Goal: Complete application form

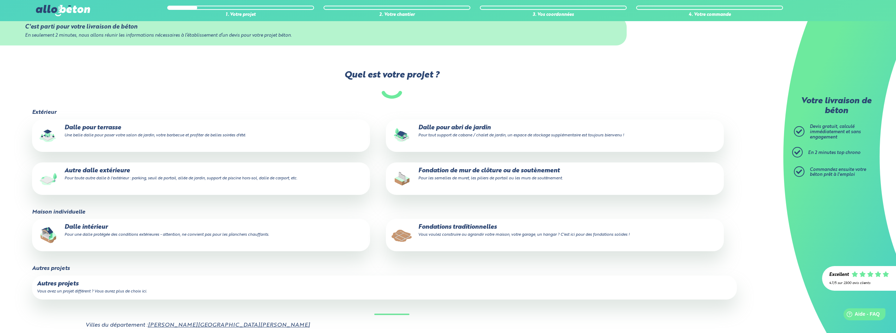
scroll to position [70, 0]
click at [473, 172] on p "Fondation de mur de clôture ou de soutènement Pour les semelles de muret, les p…" at bounding box center [555, 175] width 328 height 14
click at [0, 0] on input "Fondation de mur de clôture ou de soutènement Pour les semelles de muret, les p…" at bounding box center [0, 0] width 0 height 0
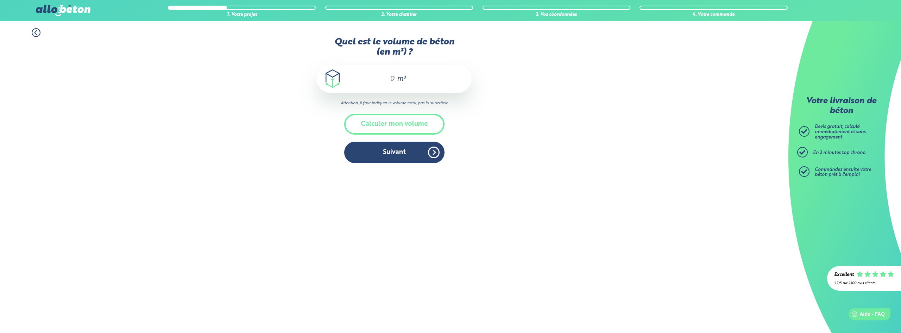
click at [394, 78] on input "Quel est le volume de béton (en m³) ?" at bounding box center [389, 79] width 12 height 8
type input "3"
click at [407, 145] on button "Suivant" at bounding box center [394, 152] width 100 height 21
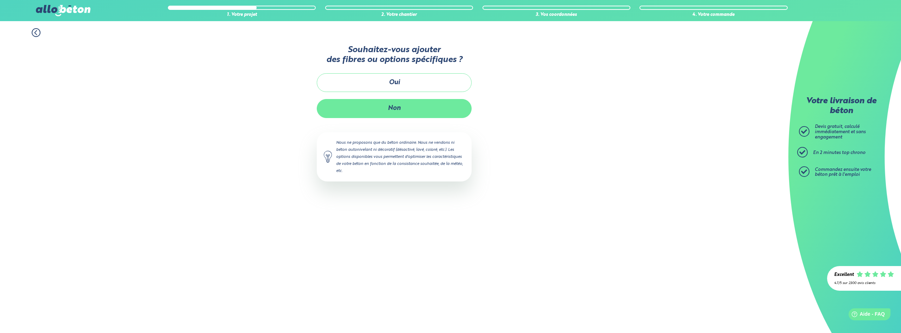
click at [404, 111] on button "Non" at bounding box center [394, 108] width 155 height 19
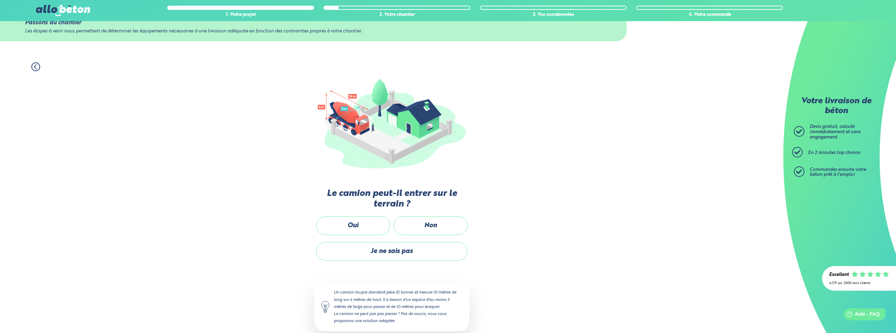
scroll to position [35, 0]
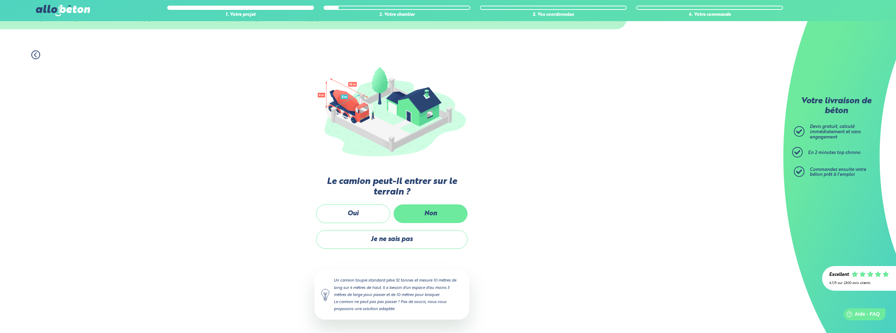
click at [426, 206] on label "Non" at bounding box center [431, 213] width 74 height 19
click at [0, 0] on input "Non" at bounding box center [0, 0] width 0 height 0
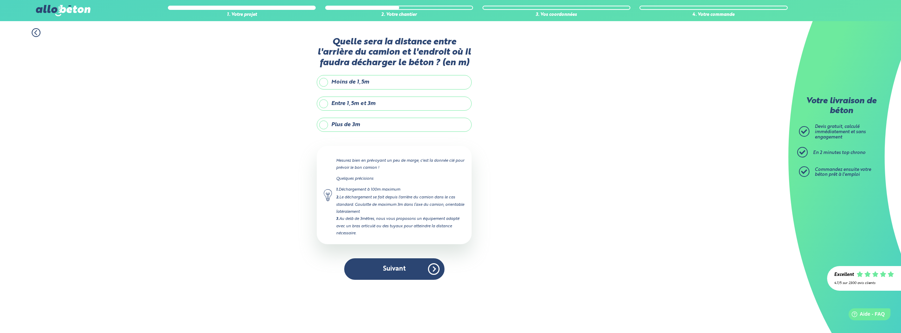
click at [382, 126] on label "Plus de 3m" at bounding box center [394, 125] width 155 height 14
click at [0, 0] on input "Plus de 3m" at bounding box center [0, 0] width 0 height 0
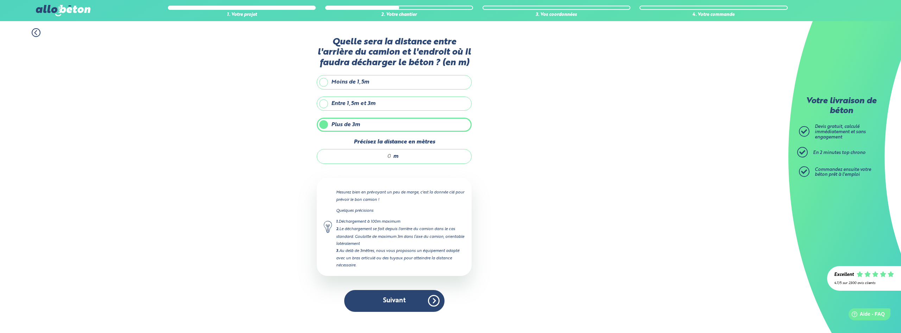
drag, startPoint x: 390, startPoint y: 154, endPoint x: 386, endPoint y: 155, distance: 4.6
click at [386, 155] on input "Précisez la distance en mètres" at bounding box center [357, 156] width 67 height 7
type input "40"
click at [401, 297] on button "Suivant" at bounding box center [394, 300] width 100 height 21
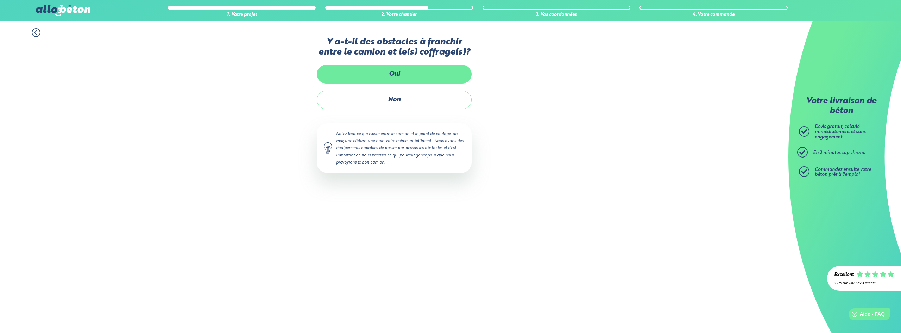
click at [404, 74] on label "Oui" at bounding box center [394, 74] width 155 height 19
click at [0, 0] on input "Oui" at bounding box center [0, 0] width 0 height 0
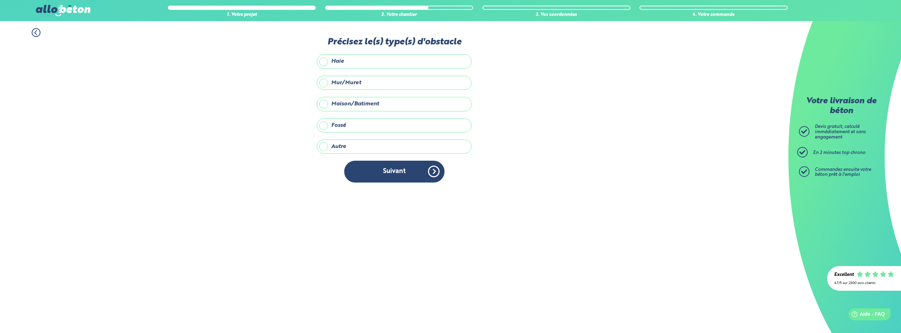
click at [370, 83] on label "Mur/Muret" at bounding box center [394, 83] width 155 height 14
click at [0, 0] on input "Mur/Muret" at bounding box center [0, 0] width 0 height 0
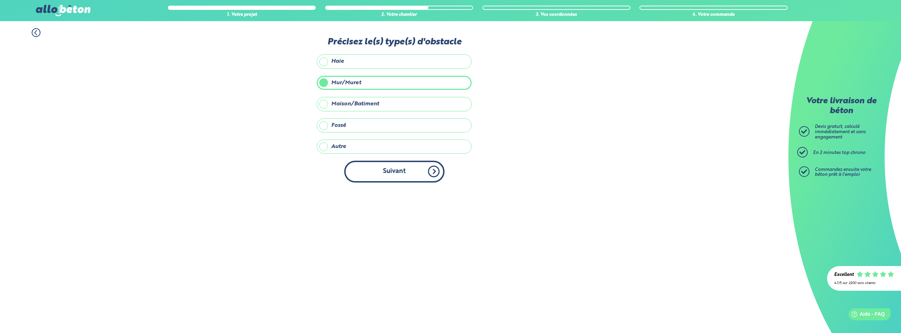
click at [407, 174] on button "Suivant" at bounding box center [394, 171] width 100 height 21
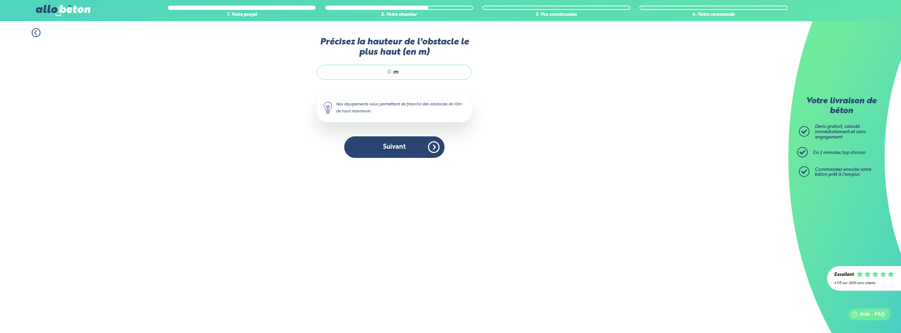
click at [386, 71] on input "Précisez la hauteur de l'obstacle le plus haut (en m)" at bounding box center [357, 72] width 67 height 7
type input "1,2"
click at [401, 147] on button "Suivant" at bounding box center [394, 146] width 100 height 21
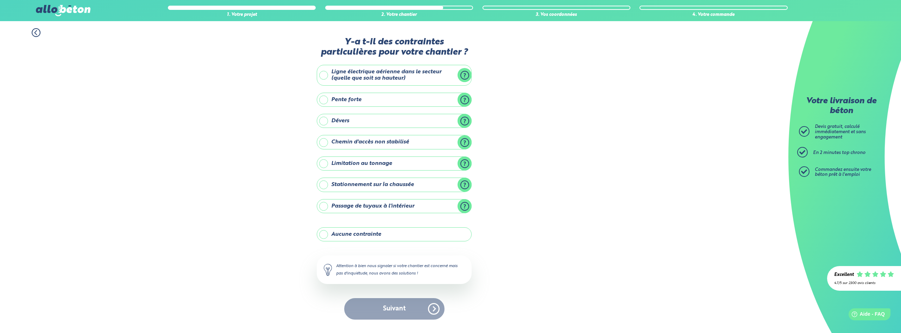
click at [337, 234] on label "Aucune contrainte" at bounding box center [394, 234] width 155 height 14
click at [0, 0] on input "Aucune contrainte" at bounding box center [0, 0] width 0 height 0
click at [399, 314] on button "Suivant" at bounding box center [394, 308] width 100 height 21
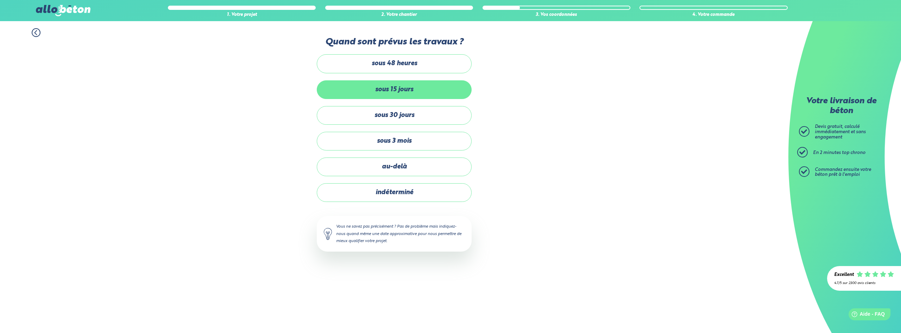
click at [400, 90] on label "sous 15 jours" at bounding box center [394, 89] width 155 height 19
click at [0, 0] on input "sous 15 jours" at bounding box center [0, 0] width 0 height 0
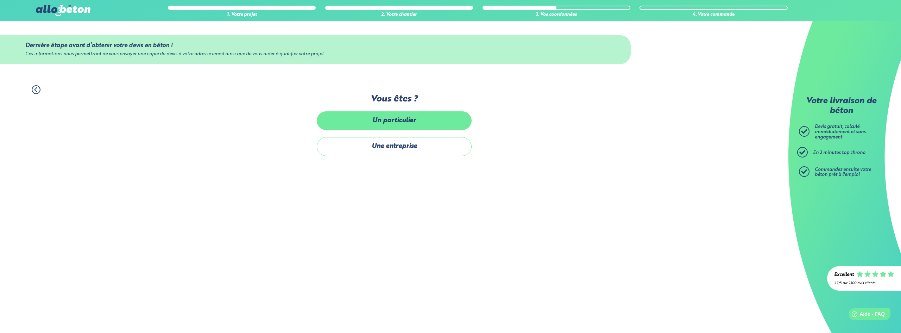
click at [408, 123] on label "Un particulier" at bounding box center [394, 120] width 155 height 19
click at [0, 0] on input "Un particulier" at bounding box center [0, 0] width 0 height 0
